Goal: Information Seeking & Learning: Learn about a topic

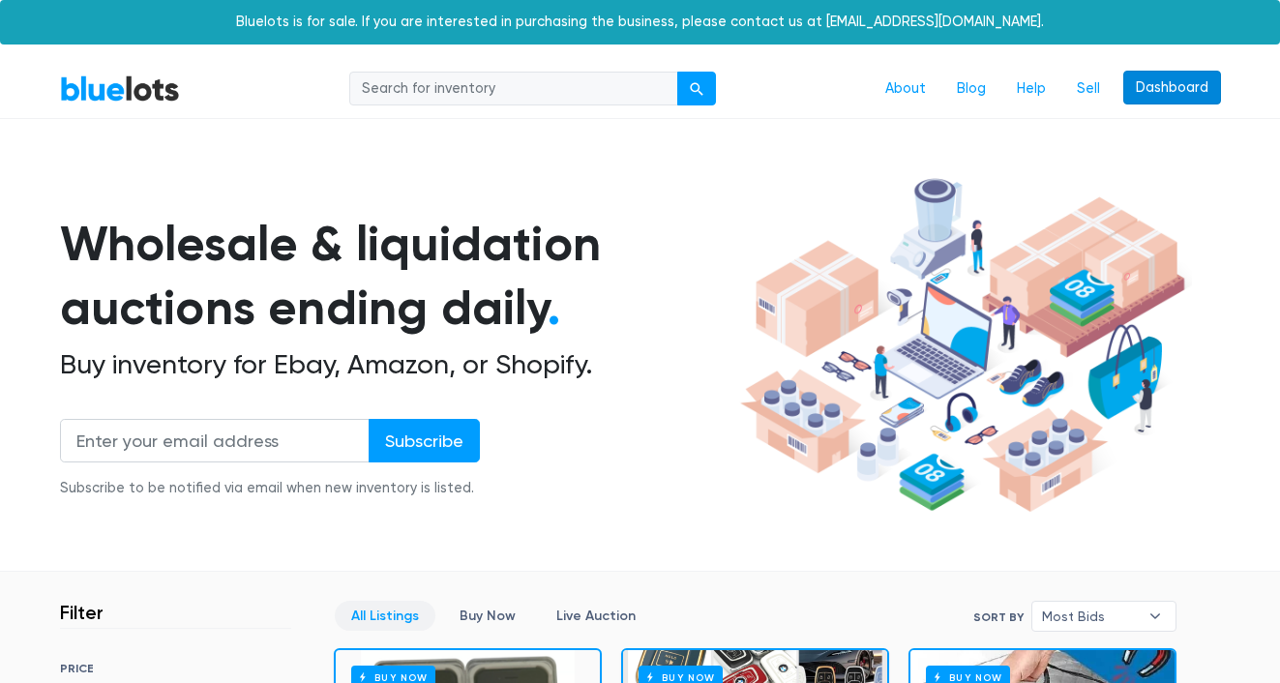
click at [1155, 89] on link "Dashboard" at bounding box center [1172, 88] width 98 height 35
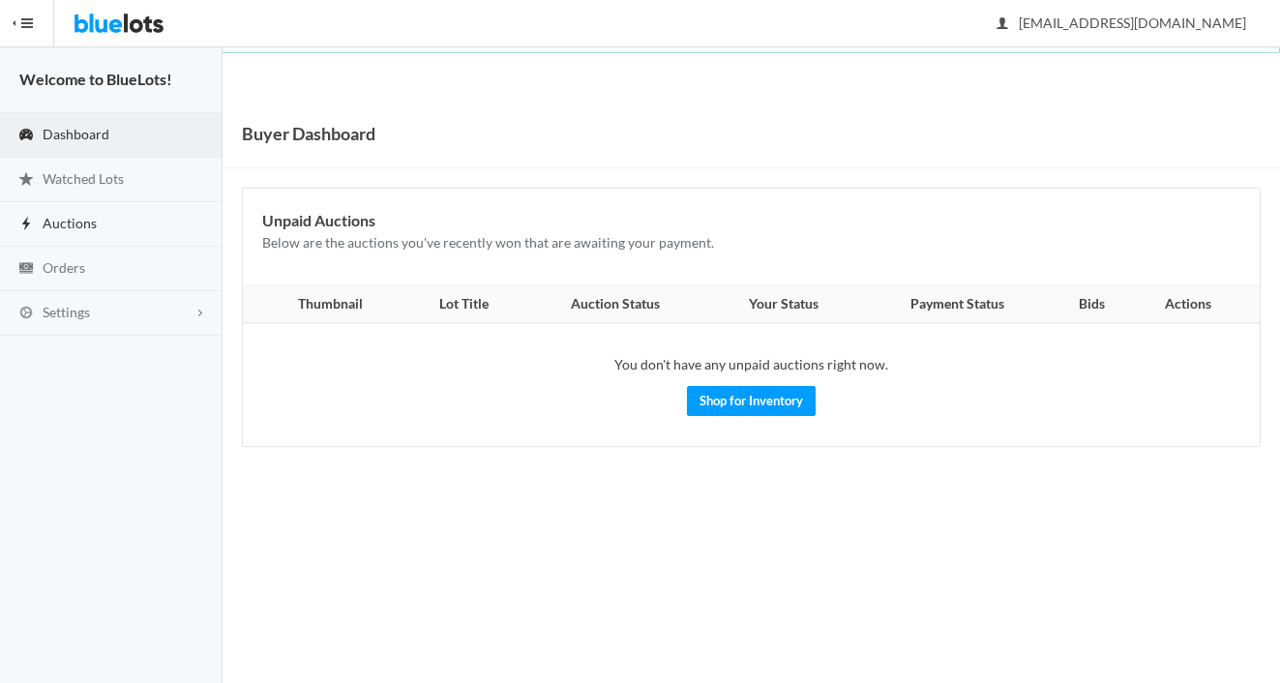
click at [106, 234] on link "Auctions" at bounding box center [111, 224] width 223 height 45
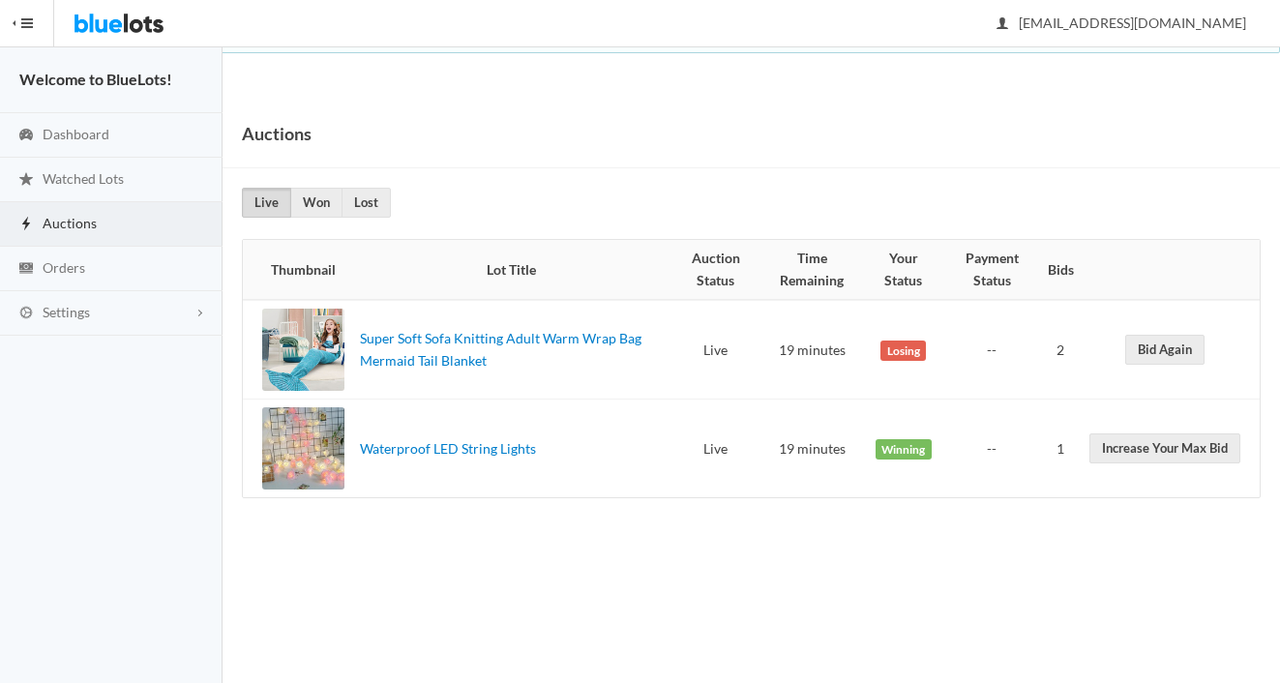
click at [311, 443] on div at bounding box center [303, 448] width 82 height 82
click at [297, 439] on div at bounding box center [303, 448] width 82 height 82
click at [96, 277] on link "Orders" at bounding box center [111, 269] width 223 height 45
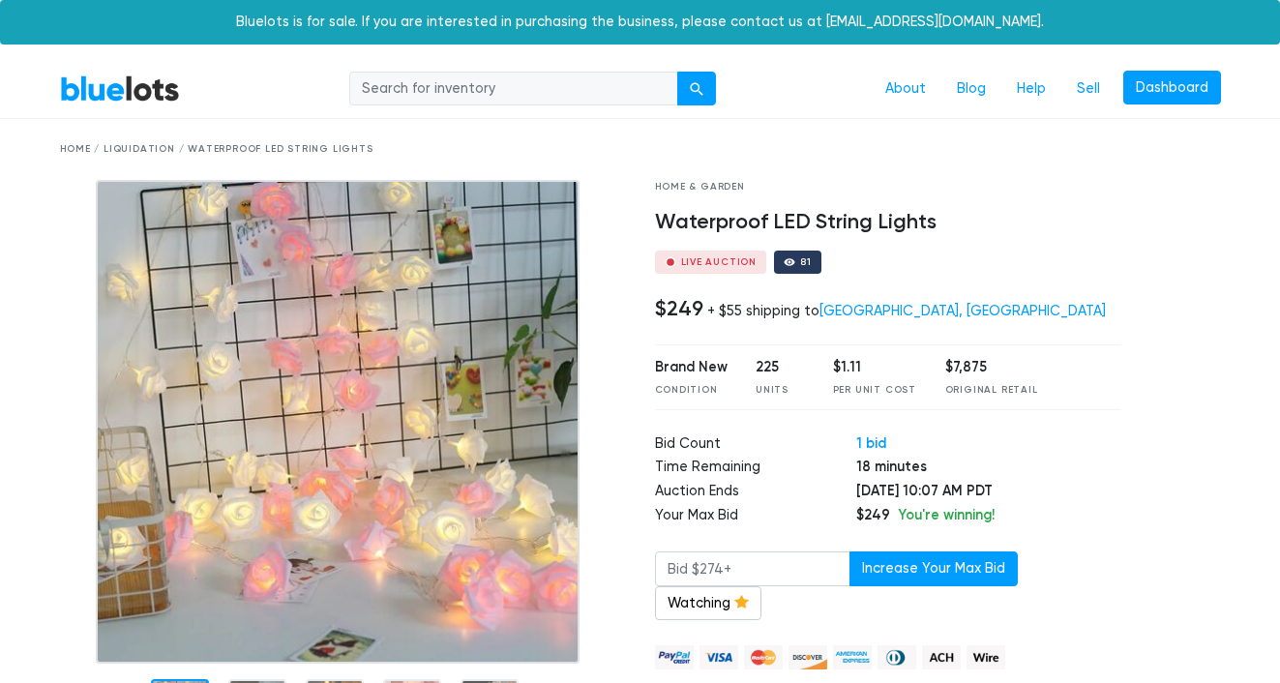
click at [452, 383] on img at bounding box center [338, 422] width 484 height 484
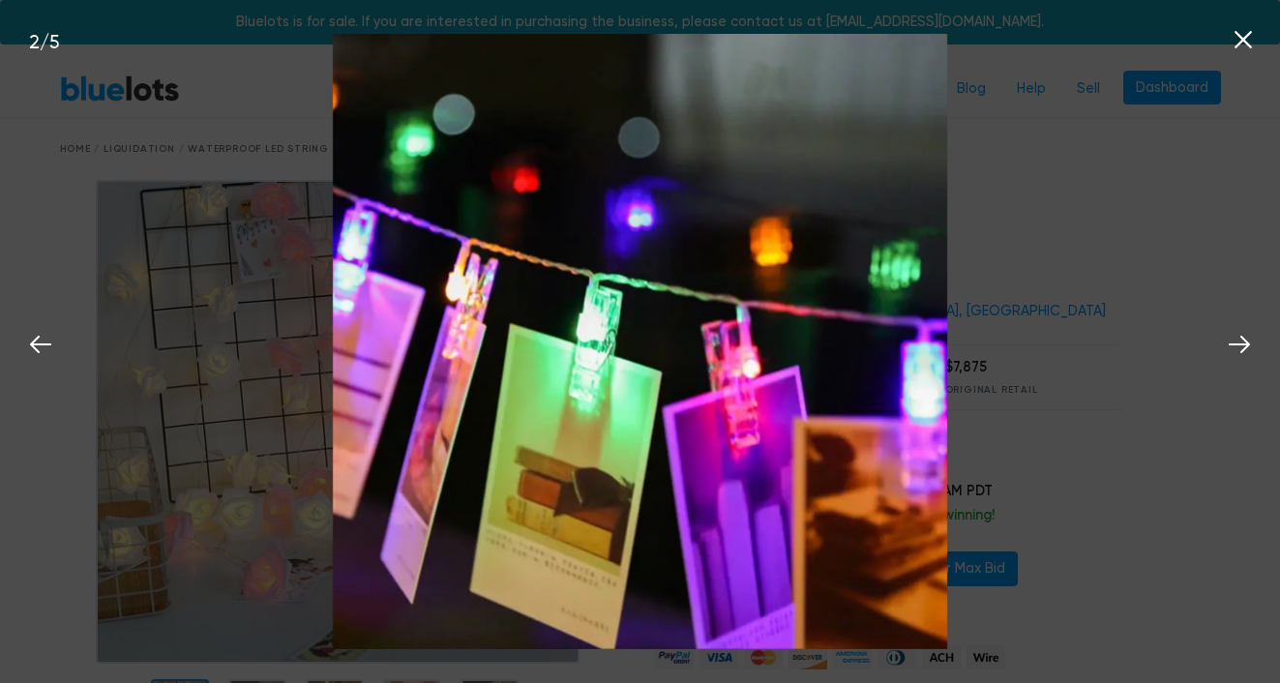
click at [1038, 276] on div "2 / 5" at bounding box center [640, 341] width 1280 height 683
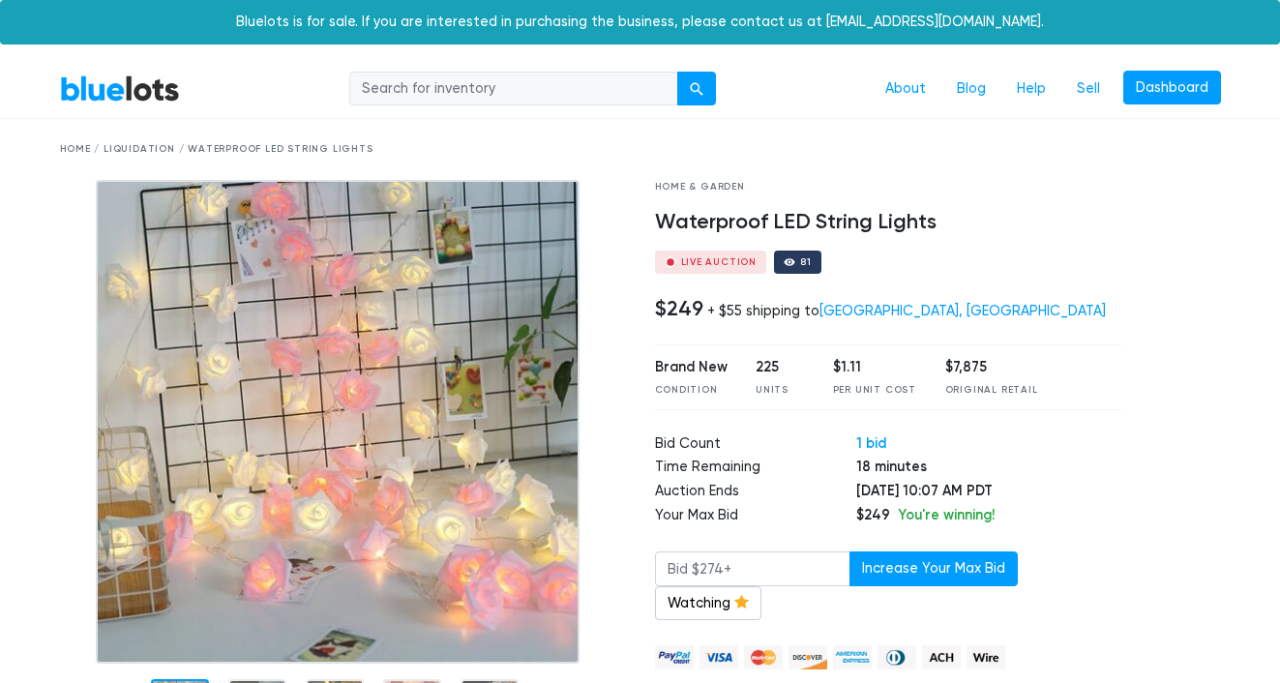
click at [781, 223] on h4 "Waterproof LED String Lights" at bounding box center [888, 222] width 467 height 25
copy div "Waterproof LED String Lights"
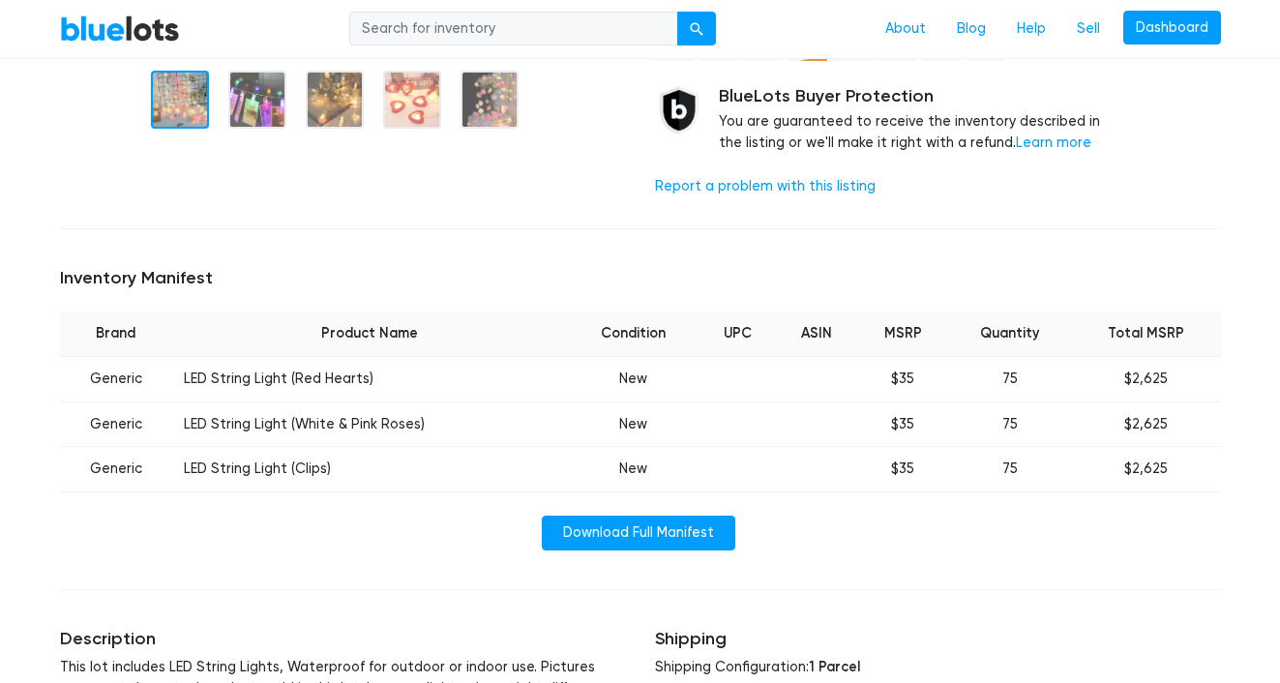
scroll to position [736, 0]
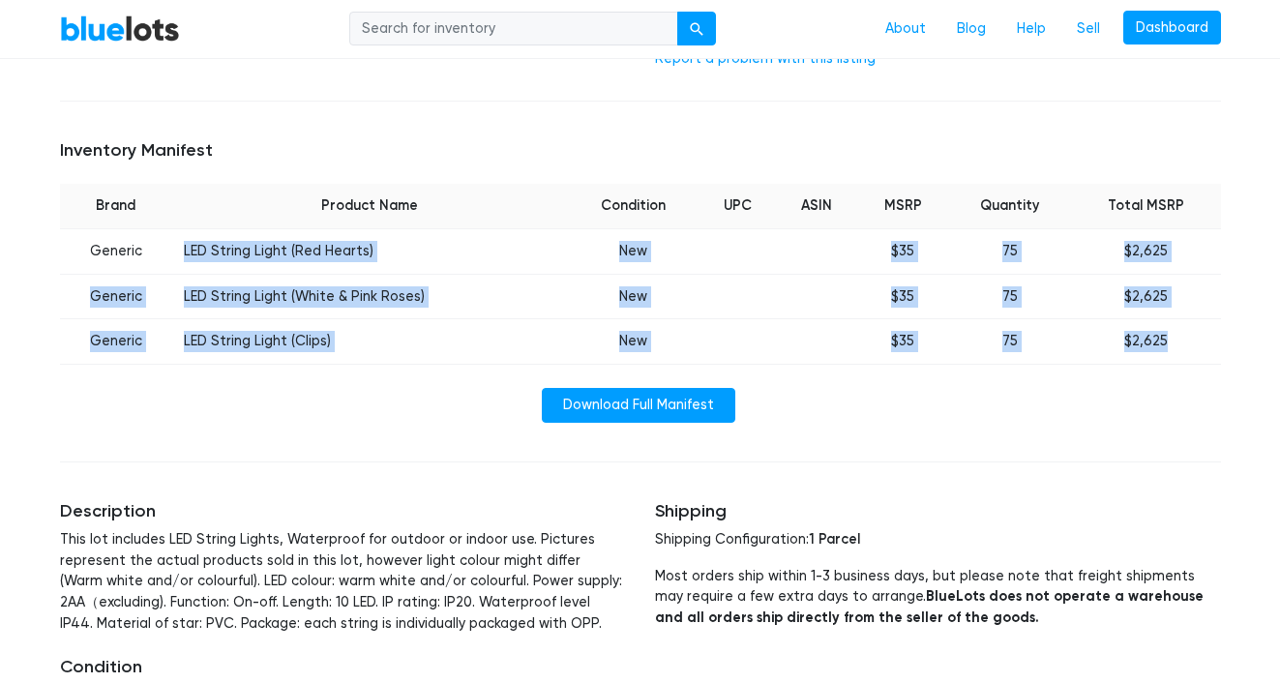
drag, startPoint x: 163, startPoint y: 217, endPoint x: 1199, endPoint y: 320, distance: 1040.3
click at [1199, 320] on tbody "Generic LED String Light (Red Hearts) New $35 75 $2,625 Generic LED String Ligh…" at bounding box center [640, 296] width 1161 height 135
copy tbody "LED String Light (Red Hearts) New $35 75 $2,625 Generic LED String Light (White…"
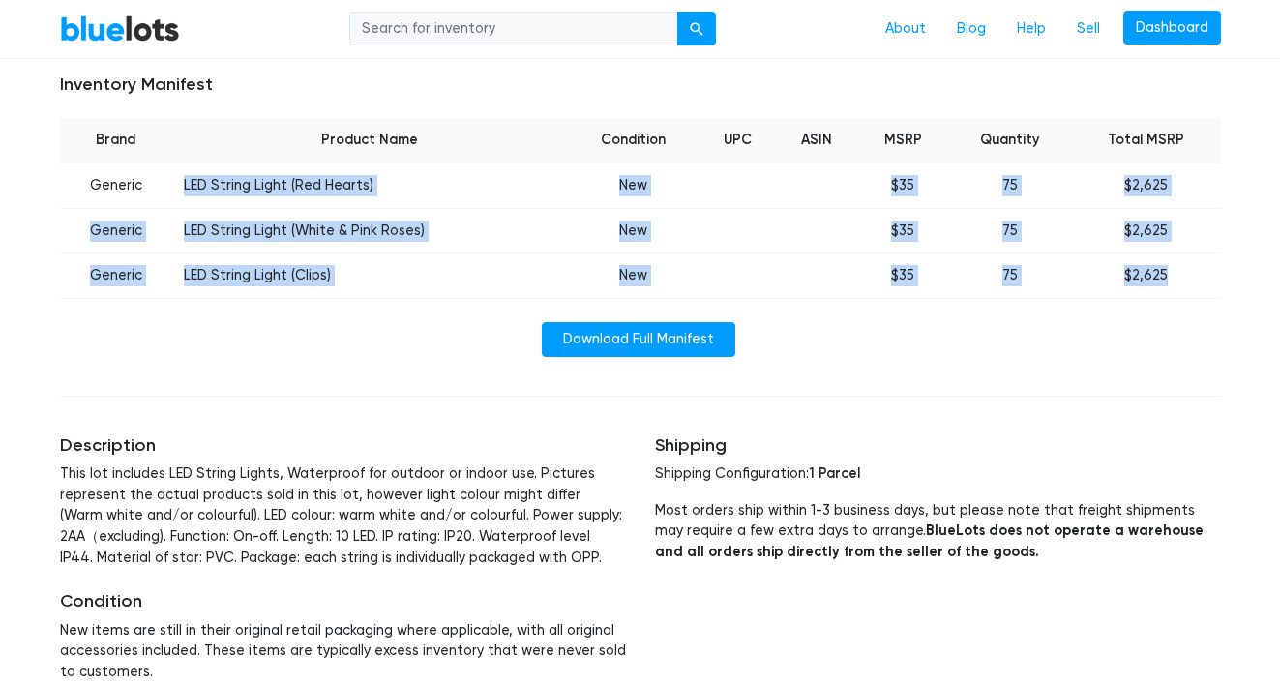
scroll to position [911, 0]
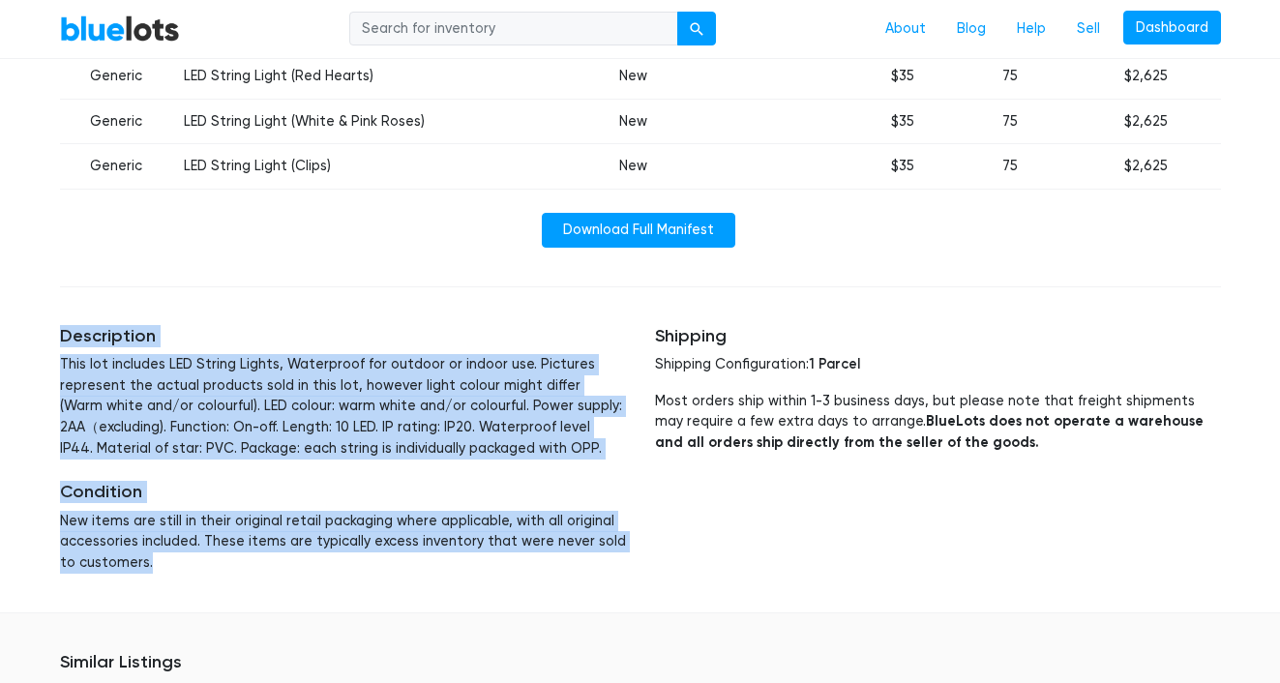
drag, startPoint x: 160, startPoint y: 542, endPoint x: 45, endPoint y: 307, distance: 261.3
click at [45, 307] on div "Description This lot includes LED String Lights, Waterproof for outdoor or indo…" at bounding box center [342, 450] width 595 height 294
copy div "Description This lot includes LED String Lights, Waterproof for outdoor or indo…"
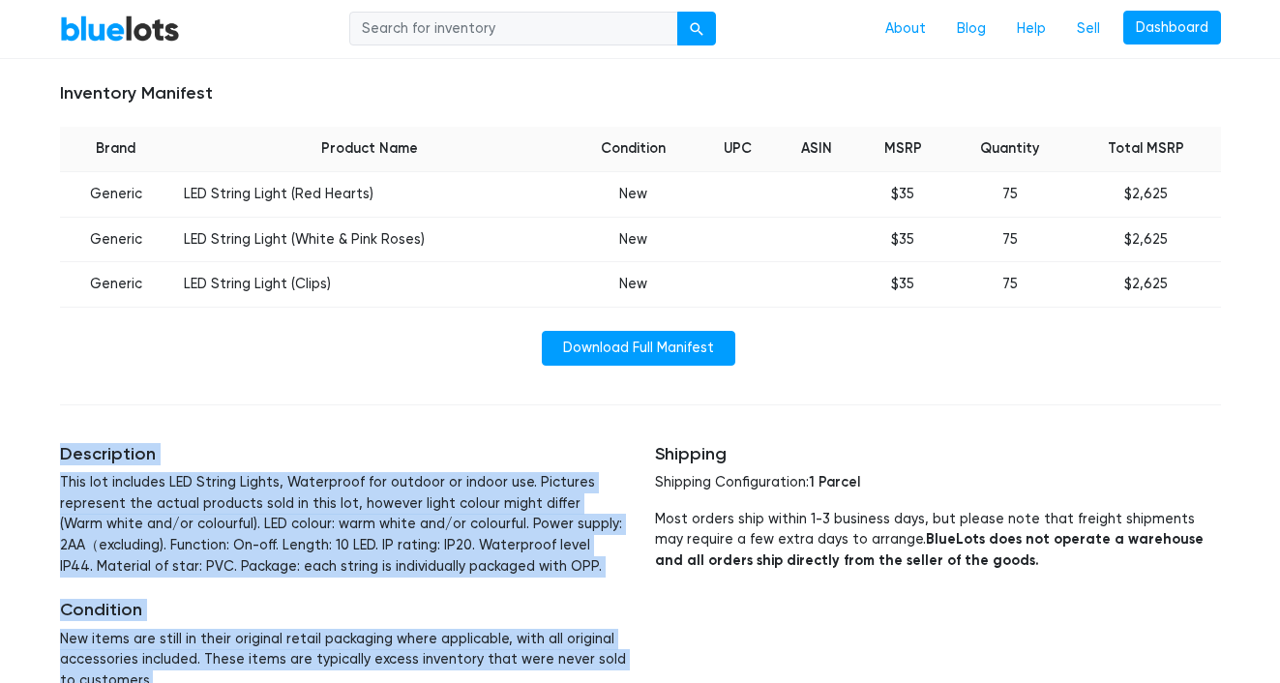
scroll to position [791, 0]
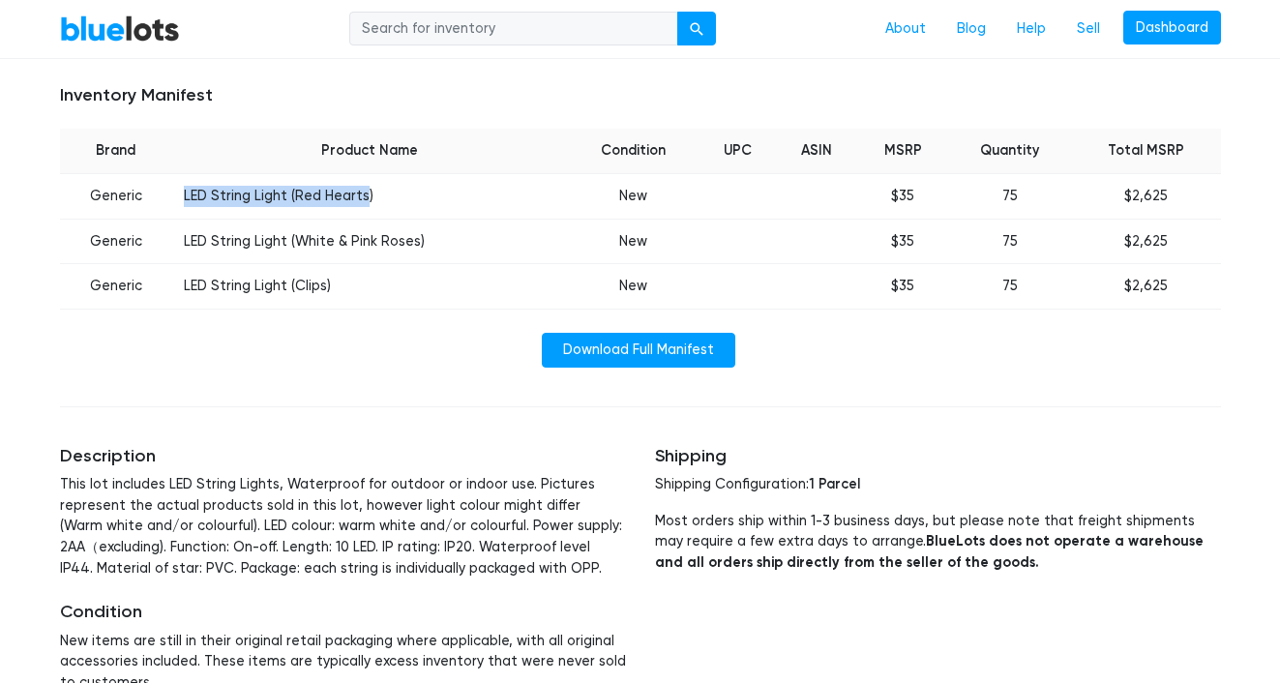
drag, startPoint x: 364, startPoint y: 164, endPoint x: 182, endPoint y: 163, distance: 181.9
click at [182, 174] on td "LED String Light (Red Hearts)" at bounding box center [369, 196] width 395 height 45
drag, startPoint x: 348, startPoint y: 160, endPoint x: 137, endPoint y: 158, distance: 210.9
click at [137, 174] on tr "Generic LED String Light (Red Hearts) New $35 75 $2,625" at bounding box center [640, 196] width 1161 height 45
copy tr "c LED String Light (Red Hearts)"
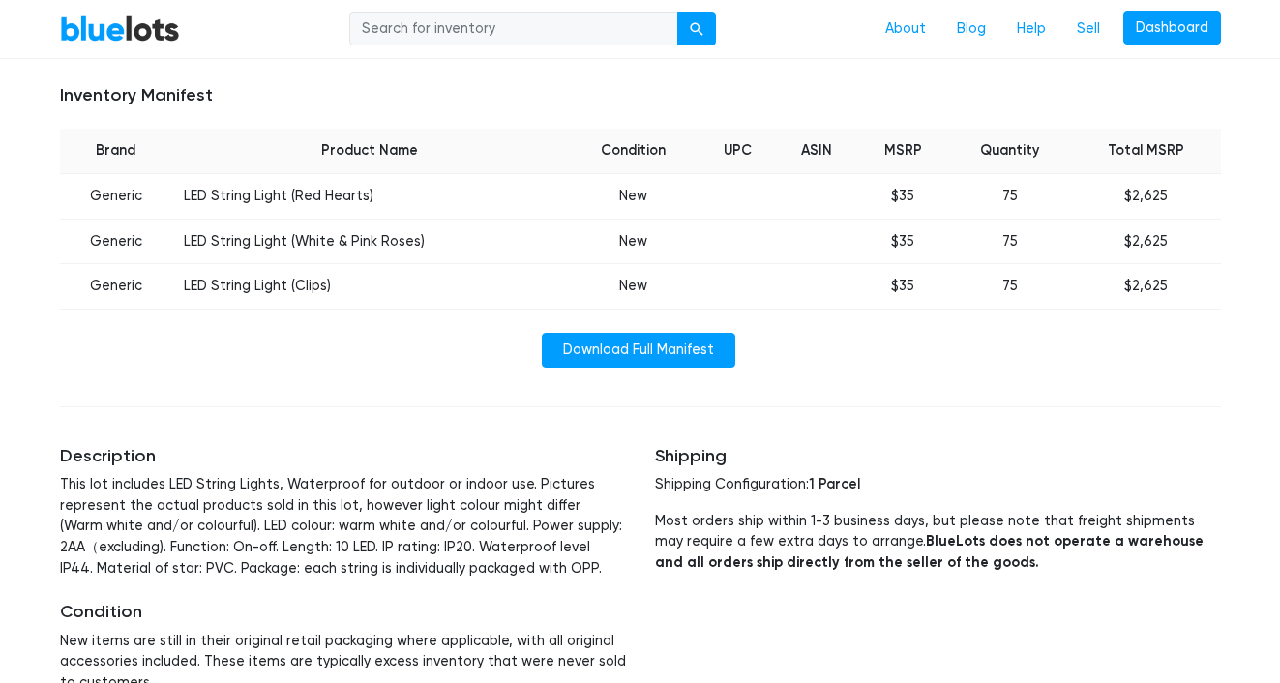
click at [407, 219] on td "LED String Light (White & Pink Roses)" at bounding box center [369, 241] width 395 height 45
drag, startPoint x: 372, startPoint y: 165, endPoint x: 192, endPoint y: 165, distance: 180.9
click at [192, 174] on td "LED String Light (Red Hearts)" at bounding box center [369, 196] width 395 height 45
copy td "ED String Light (Red Hearts)"
drag, startPoint x: 435, startPoint y: 203, endPoint x: 193, endPoint y: 200, distance: 241.9
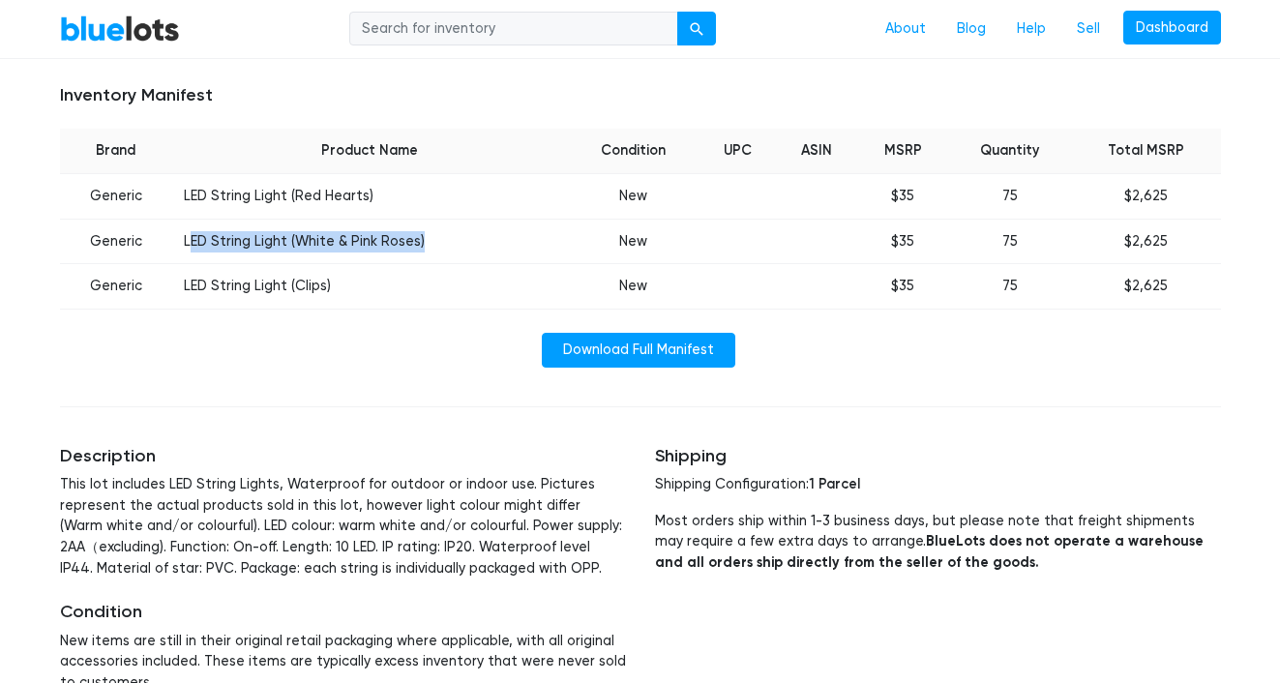
click at [193, 219] on td "LED String Light (White & Pink Roses)" at bounding box center [369, 241] width 395 height 45
copy td "ED String Light (White & Pink Roses)"
drag, startPoint x: 355, startPoint y: 256, endPoint x: 193, endPoint y: 250, distance: 162.7
click at [193, 264] on td "LED String Light (Clips)" at bounding box center [369, 286] width 395 height 45
copy td "ED String Light (Clips)"
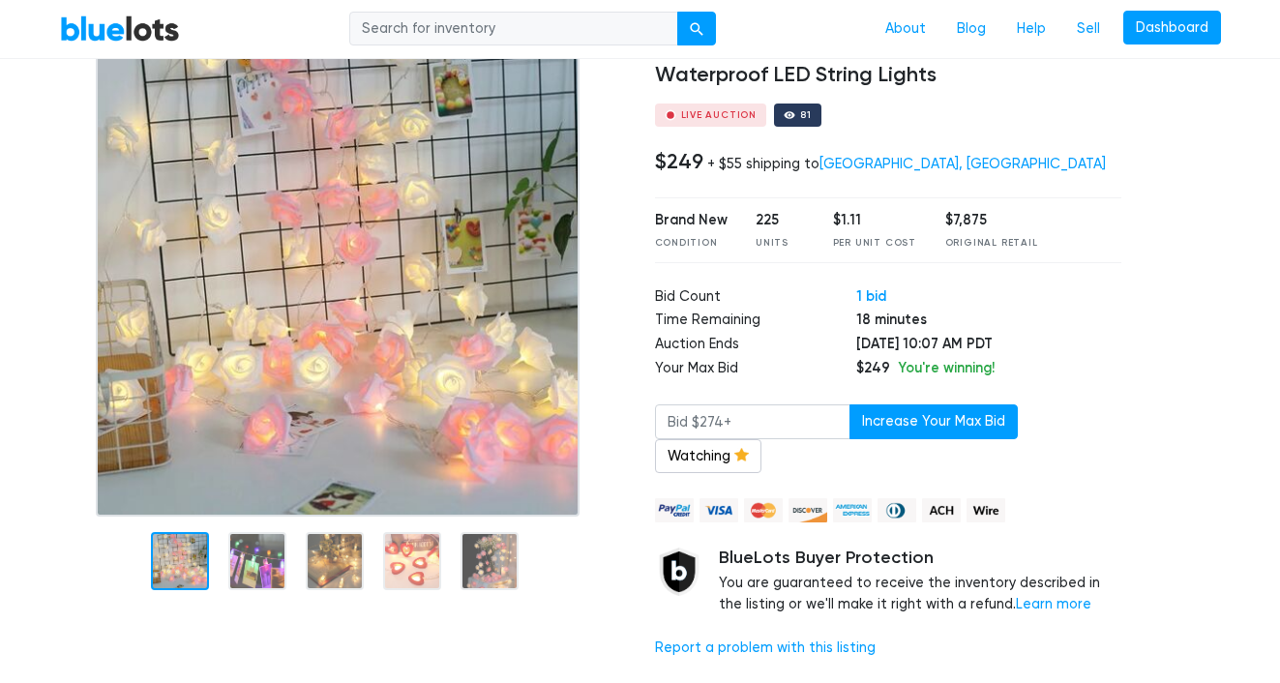
scroll to position [88, 0]
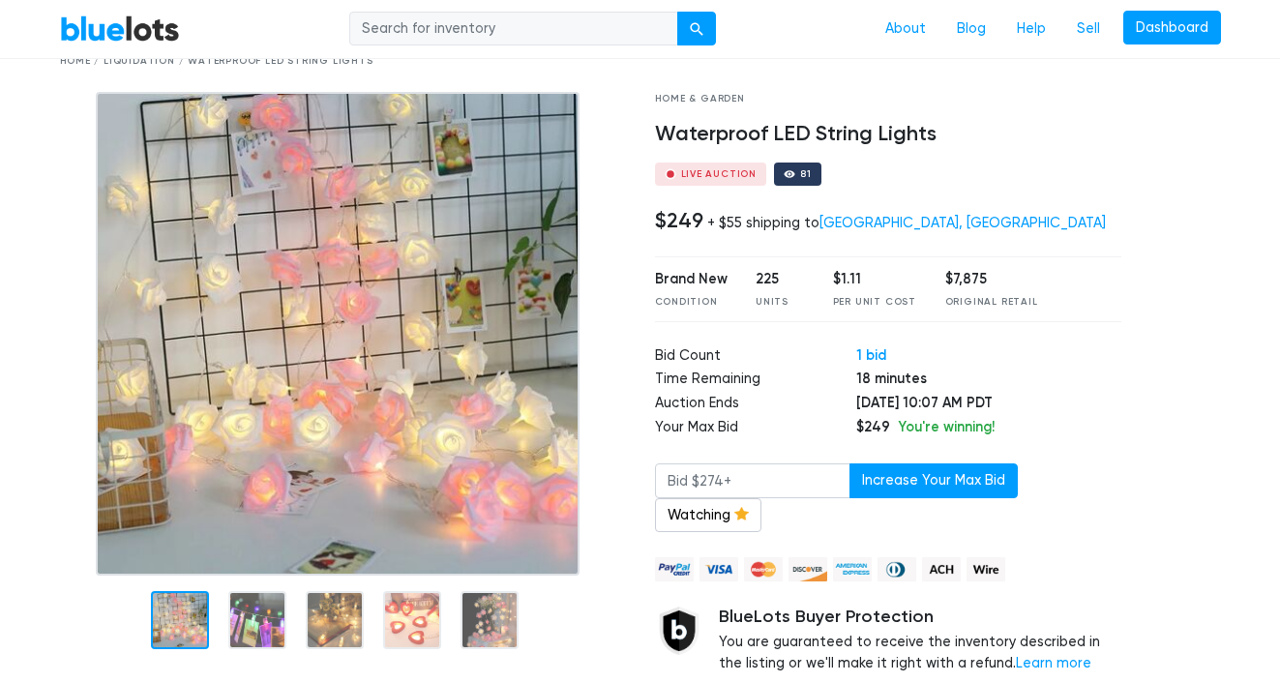
click at [789, 127] on h4 "Waterproof LED String Lights" at bounding box center [888, 134] width 467 height 25
copy div "Waterproof LED String Lights"
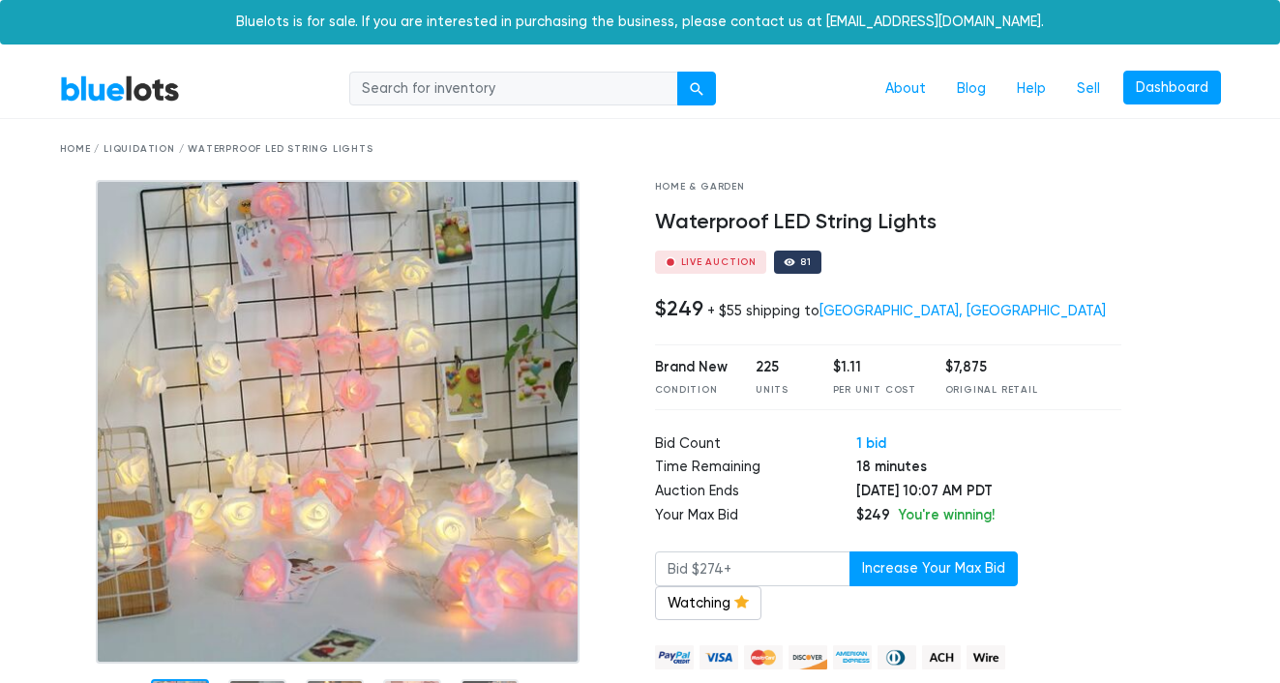
click at [752, 225] on h4 "Waterproof LED String Lights" at bounding box center [888, 222] width 467 height 25
copy div "Waterproof LED String Lights"
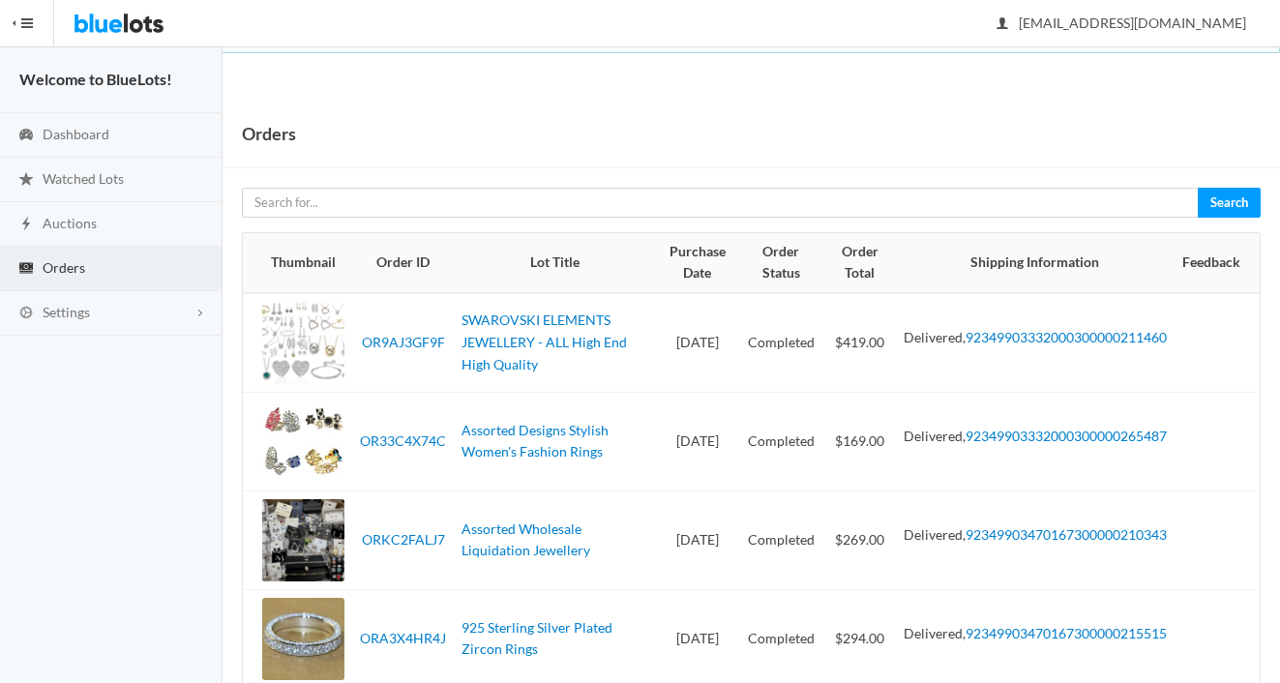
scroll to position [143, 0]
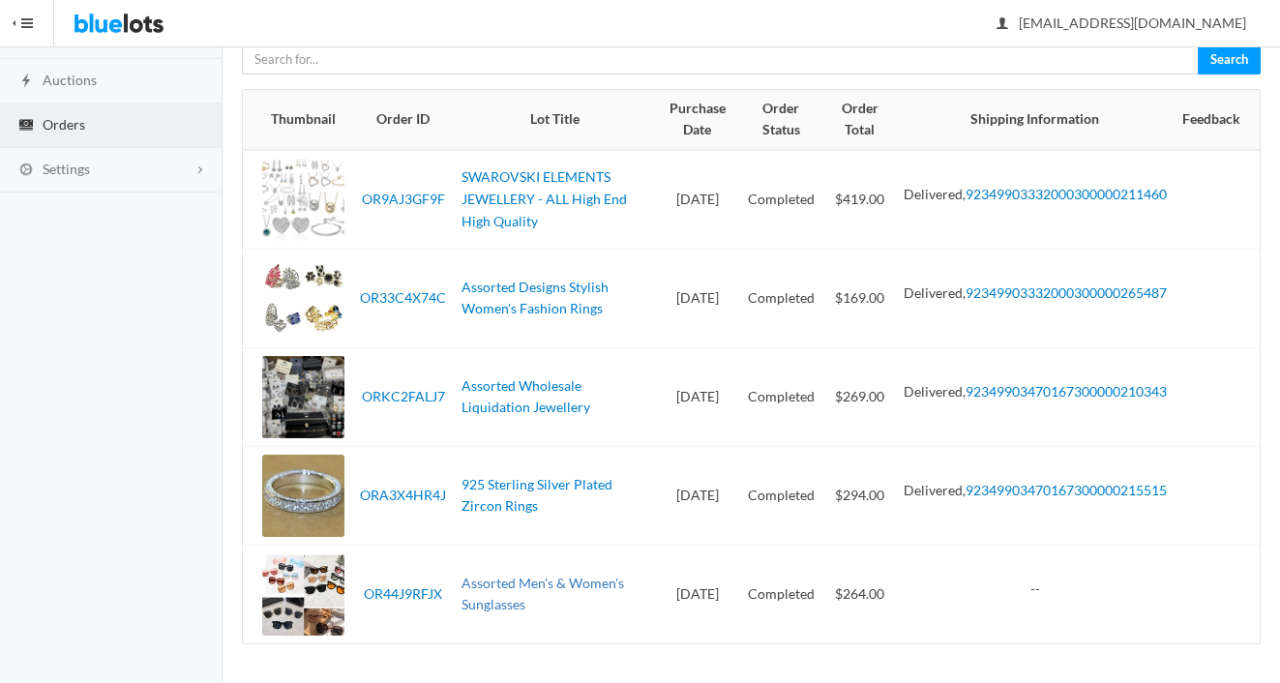
click at [520, 589] on link "Assorted Men's & Women's Sunglasses" at bounding box center [542, 594] width 163 height 39
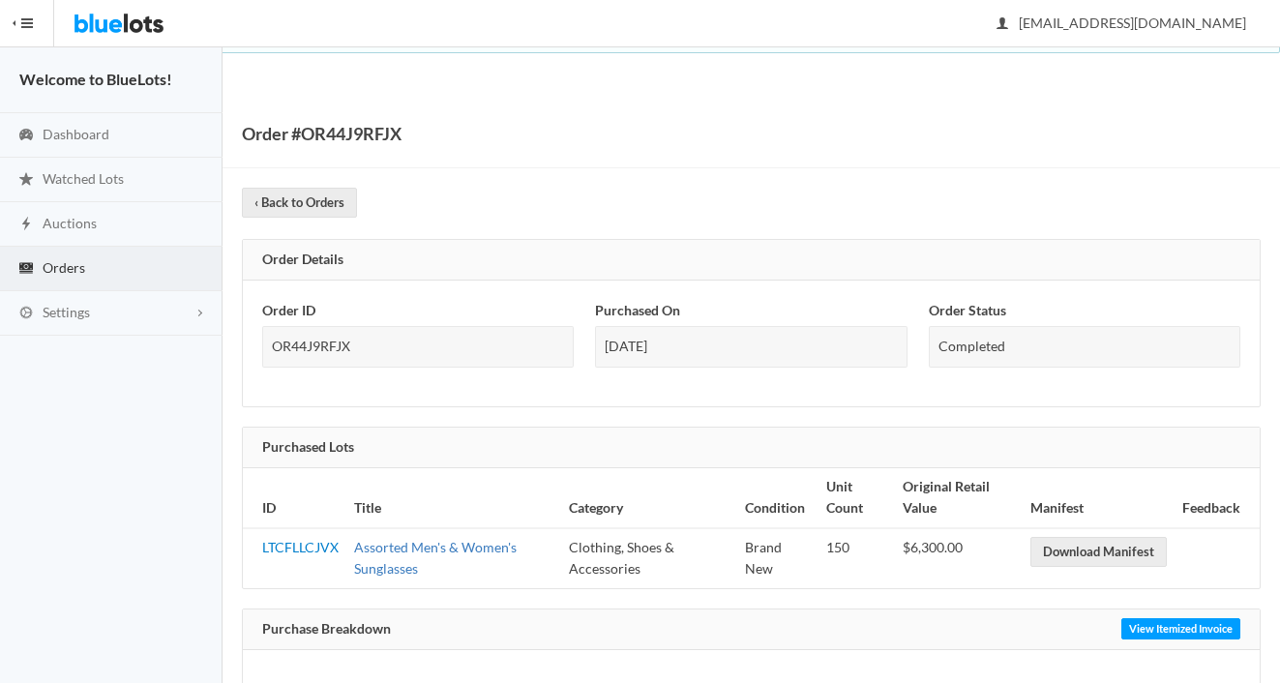
click at [402, 546] on link "Assorted Men's & Women's Sunglasses" at bounding box center [435, 558] width 163 height 39
click at [109, 226] on link "Auctions" at bounding box center [111, 224] width 223 height 45
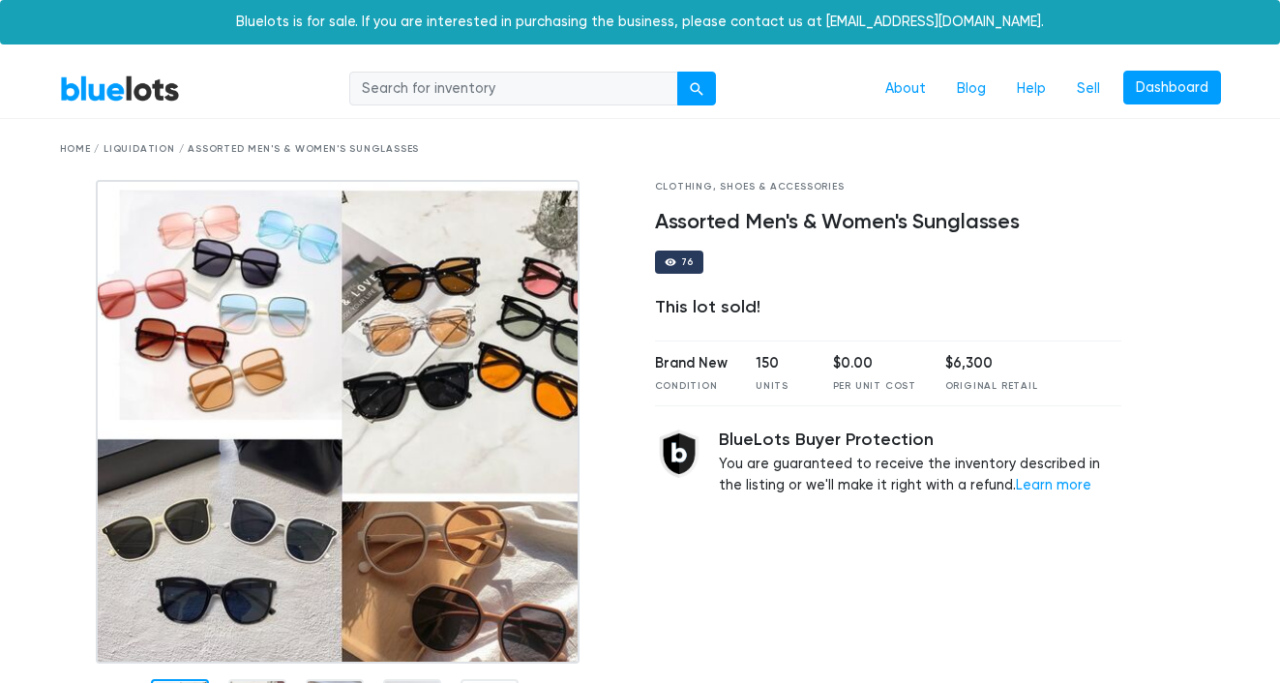
click at [451, 362] on img at bounding box center [338, 422] width 484 height 484
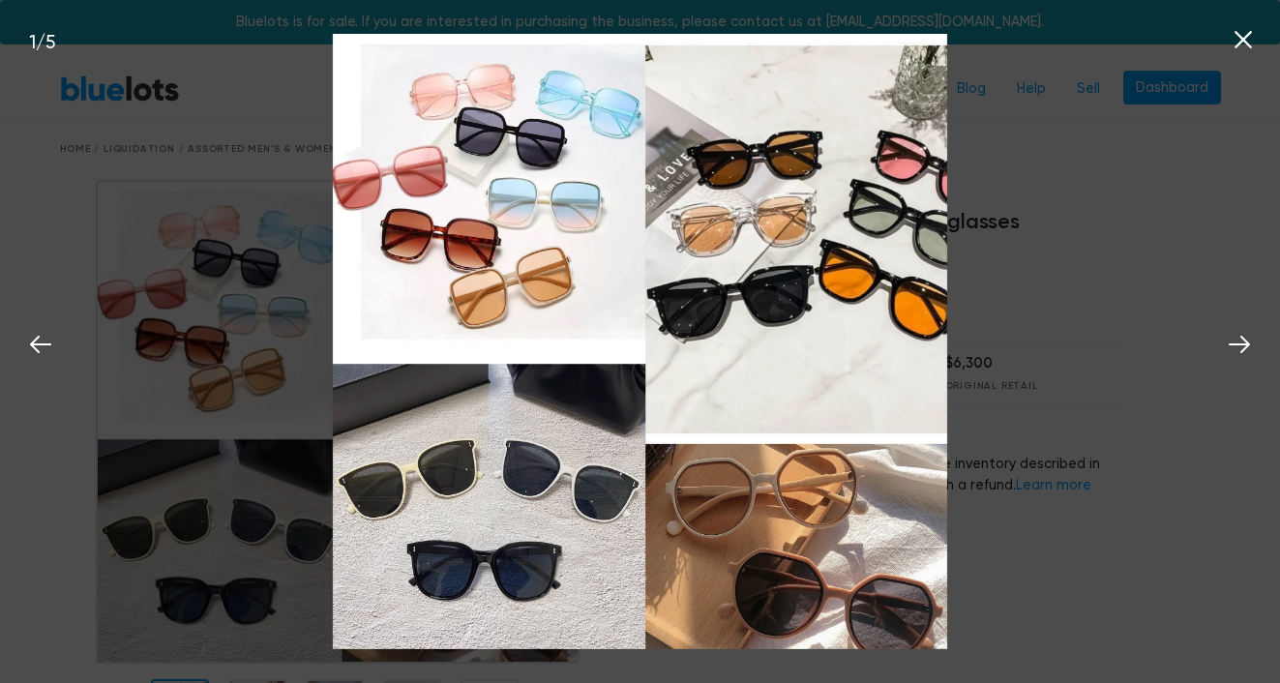
click at [1045, 387] on div "1 / 5" at bounding box center [640, 341] width 1280 height 683
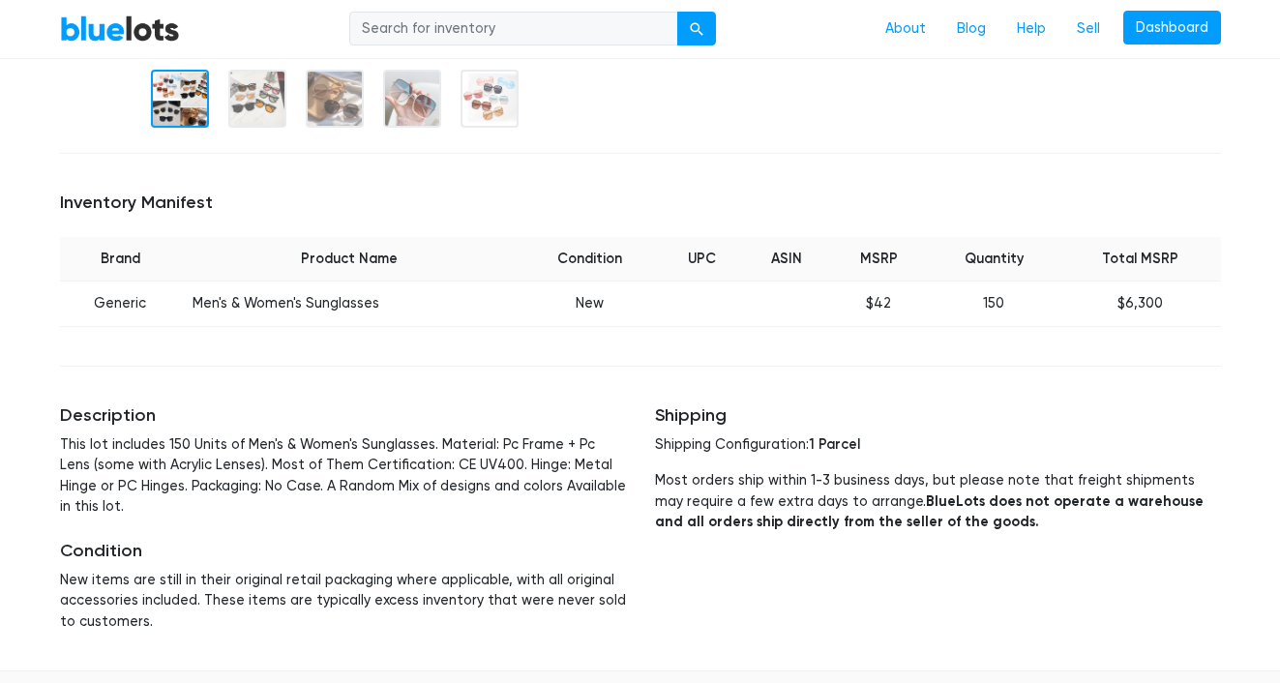
scroll to position [617, 0]
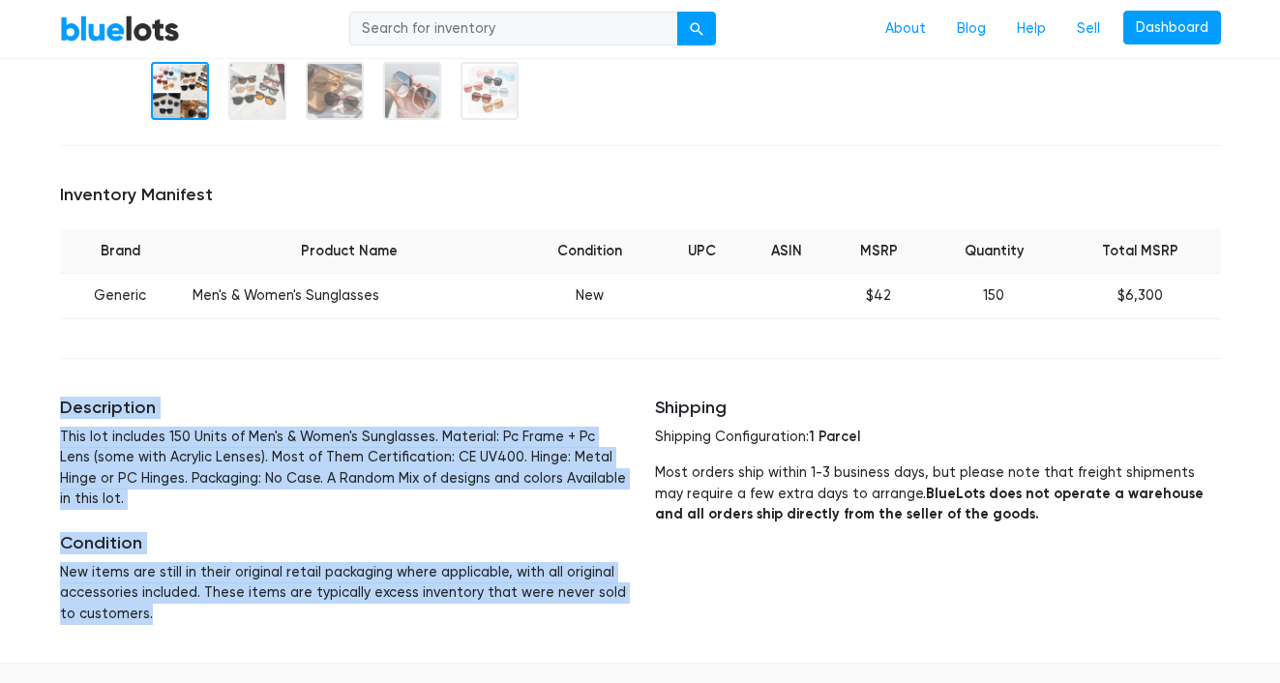
drag, startPoint x: 190, startPoint y: 624, endPoint x: 48, endPoint y: 417, distance: 250.6
click at [48, 417] on div "Description This lot includes 150 Units of Men's & Women's Sunglasses. Material…" at bounding box center [342, 510] width 595 height 273
copy div "Description This lot includes 150 Units of Men's & Women's Sunglasses. Material…"
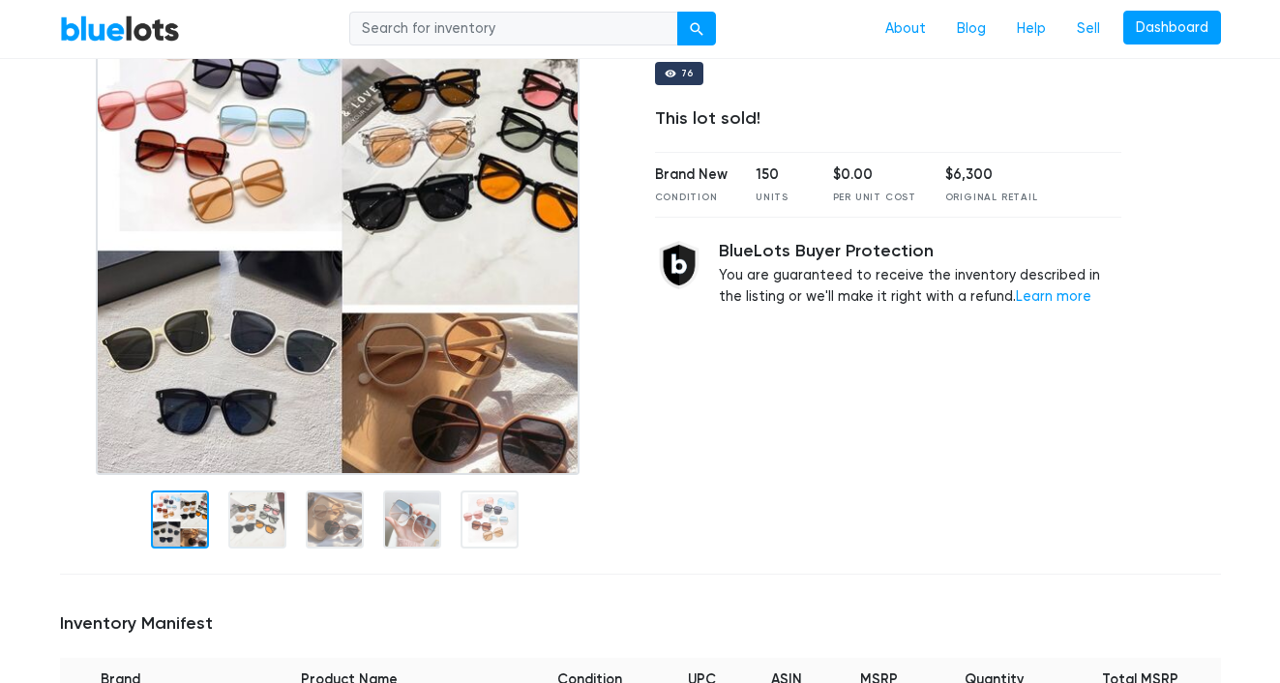
scroll to position [0, 0]
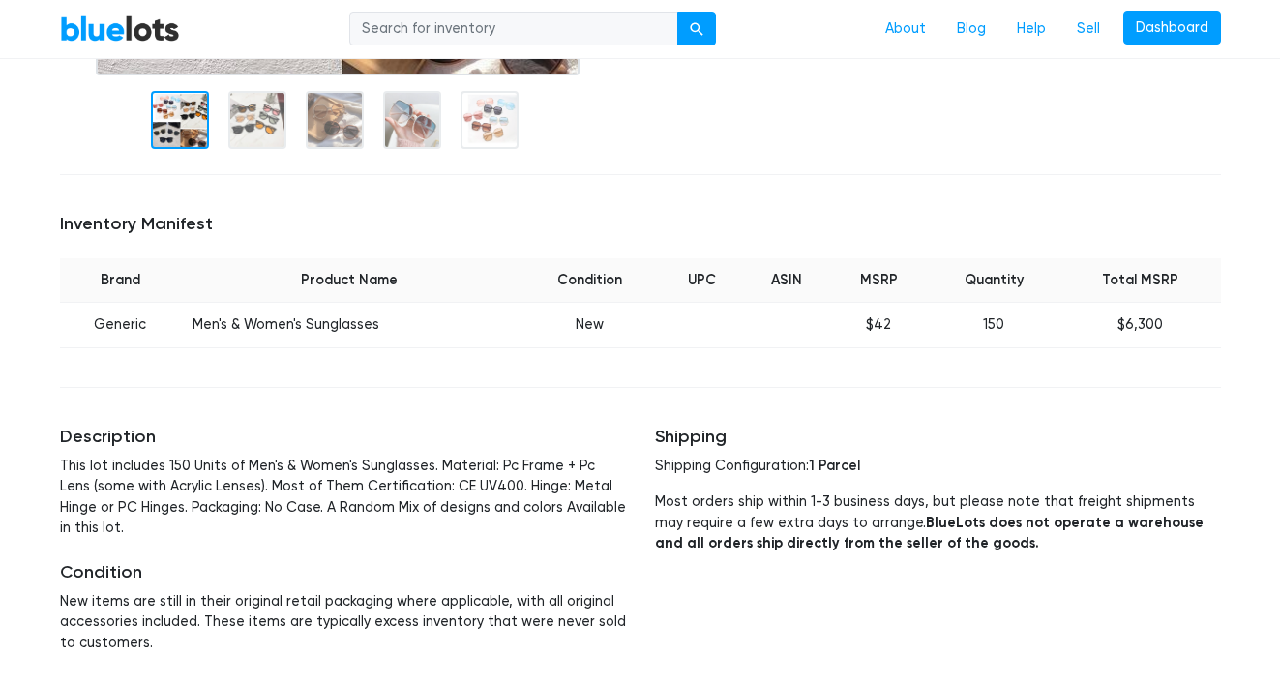
scroll to position [590, 0]
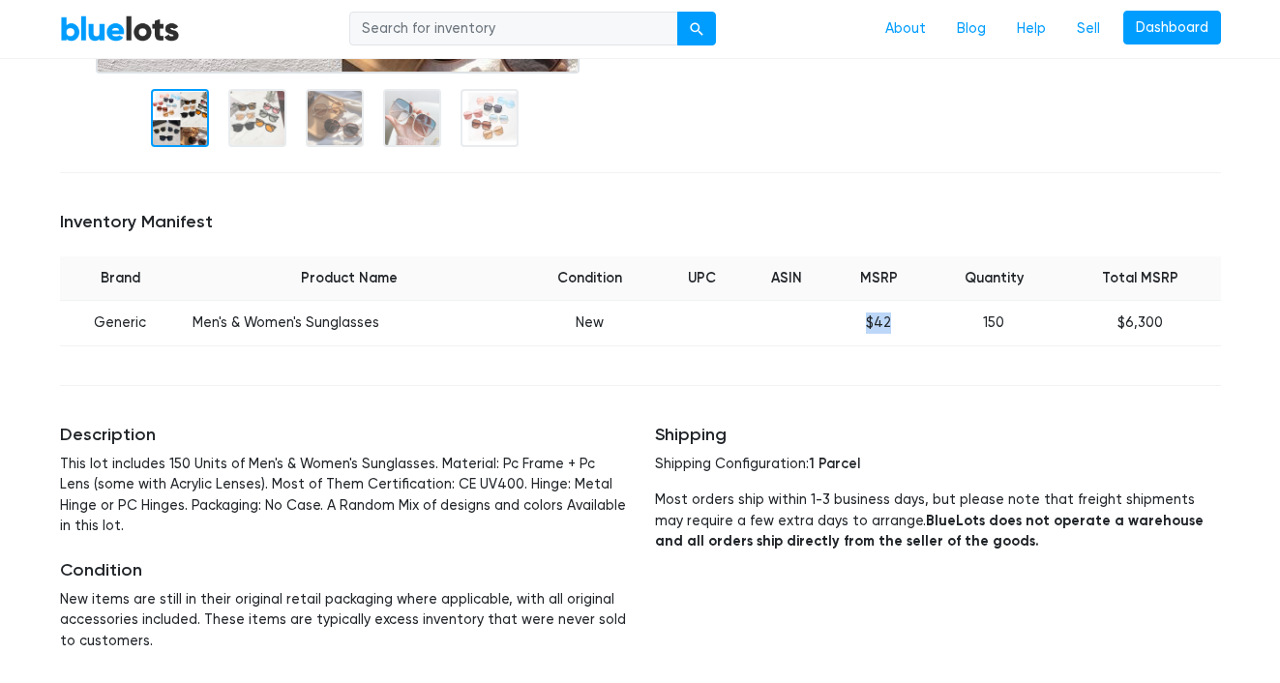
drag, startPoint x: 901, startPoint y: 314, endPoint x: 863, endPoint y: 312, distance: 37.8
click at [863, 314] on td "$42" at bounding box center [879, 323] width 98 height 45
copy td "$42"
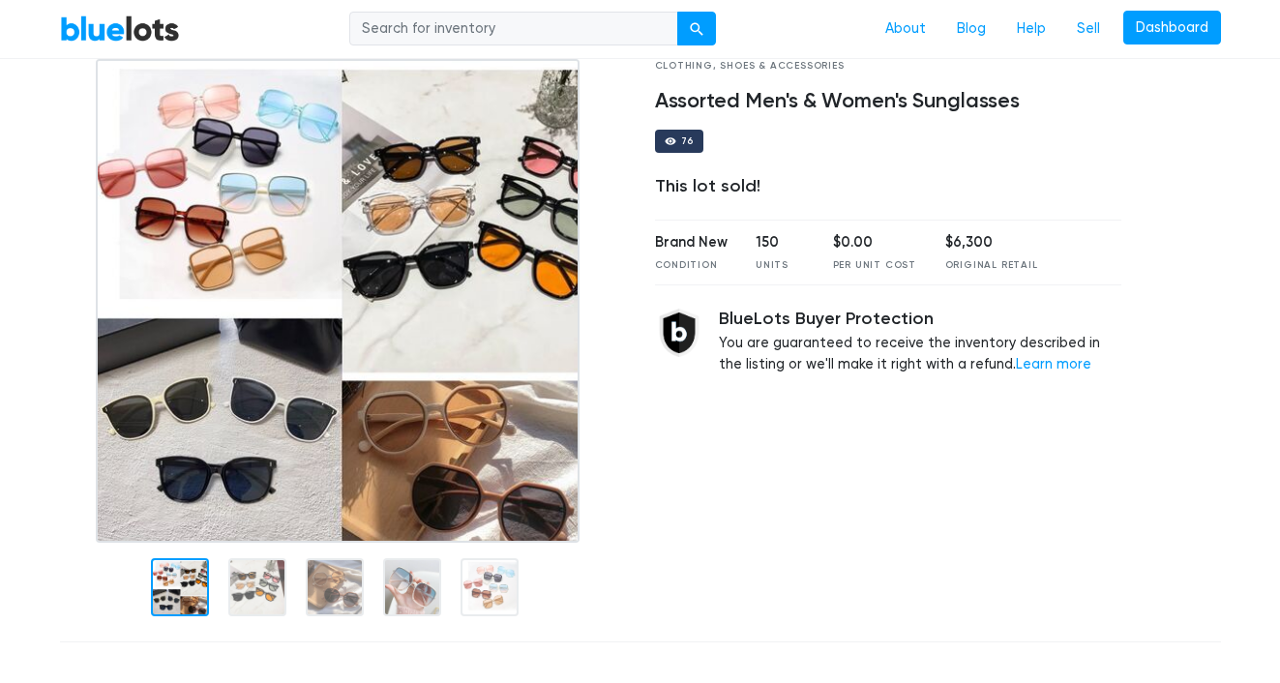
scroll to position [0, 0]
